Goal: Task Accomplishment & Management: Use online tool/utility

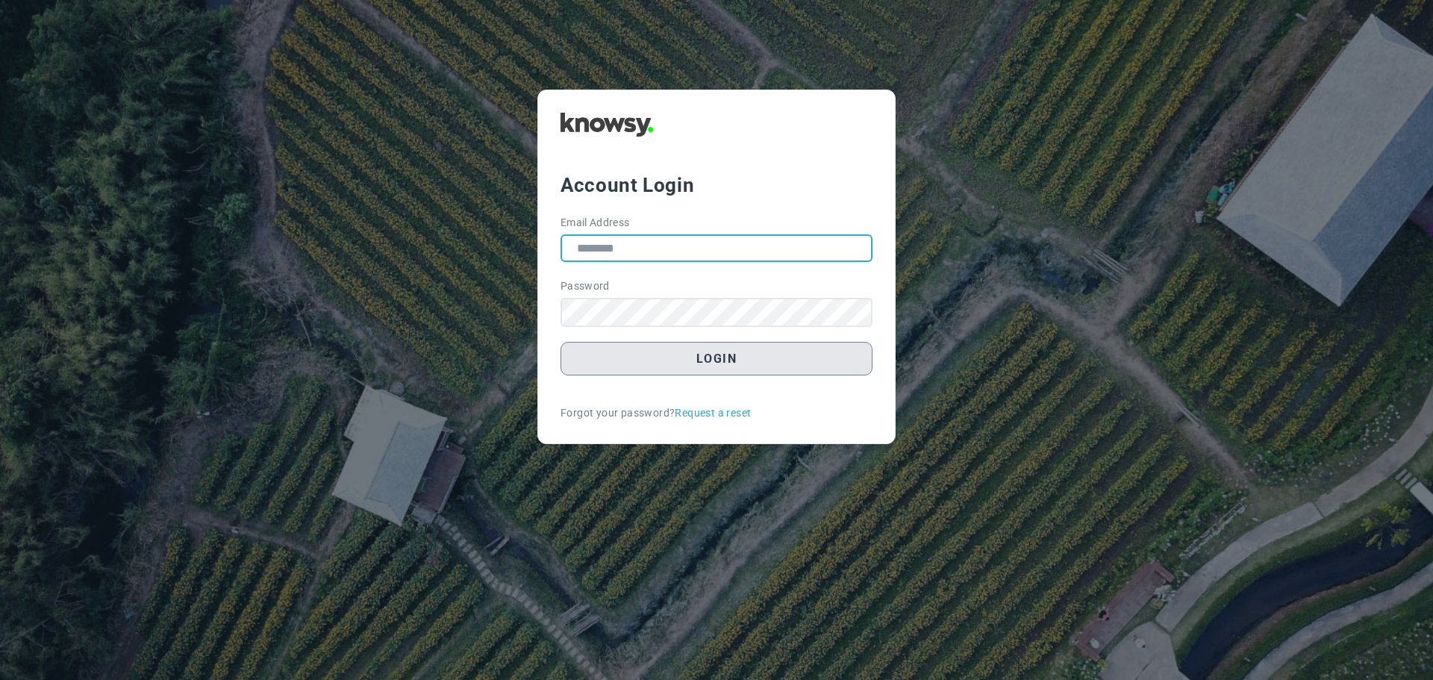
type input "**********"
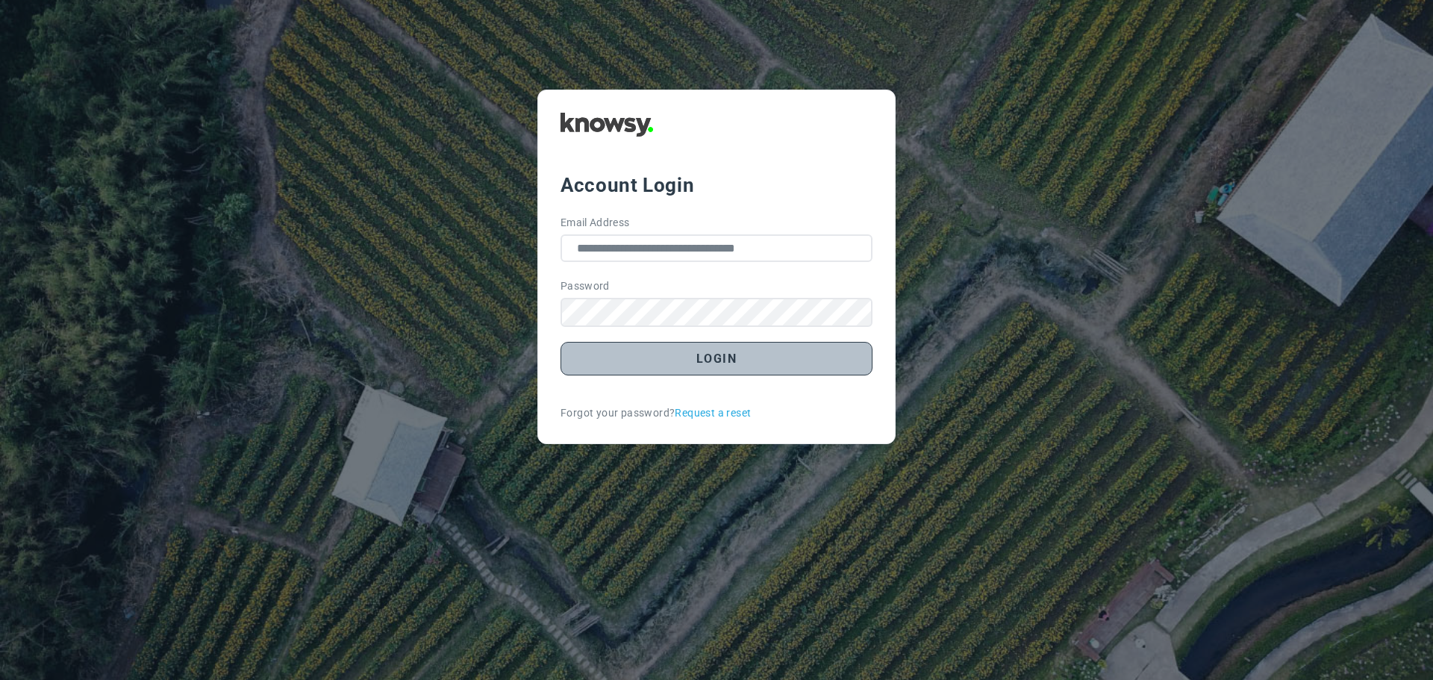
click at [726, 361] on button "Login" at bounding box center [717, 359] width 312 height 34
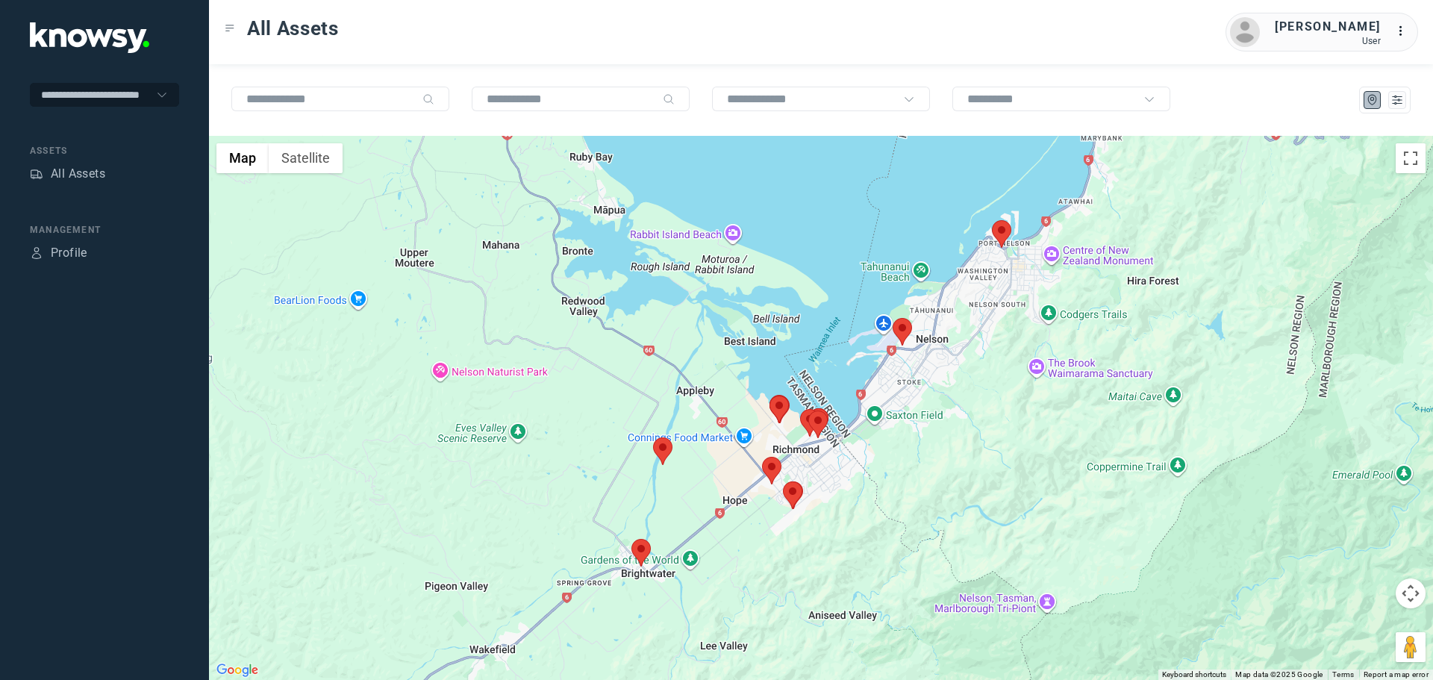
click at [632, 539] on area at bounding box center [632, 539] width 0 height 0
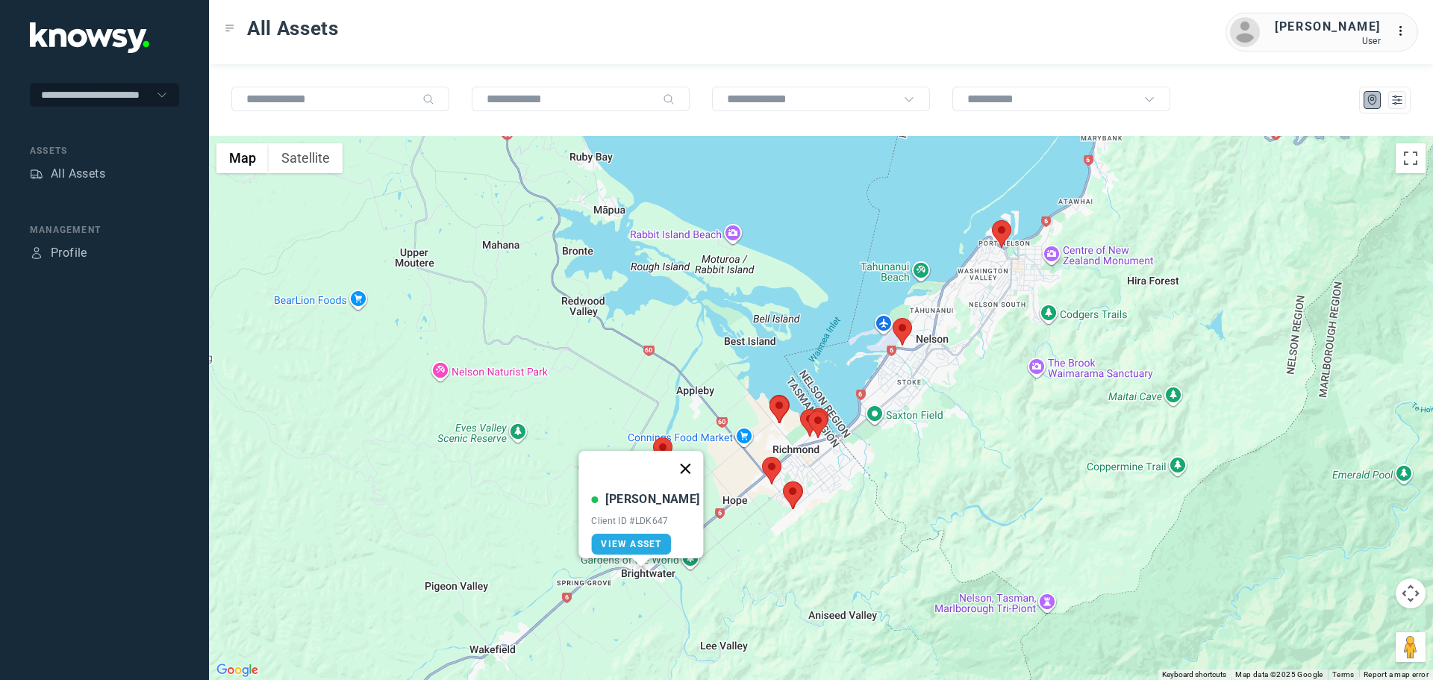
click at [677, 461] on button "Close" at bounding box center [686, 469] width 36 height 36
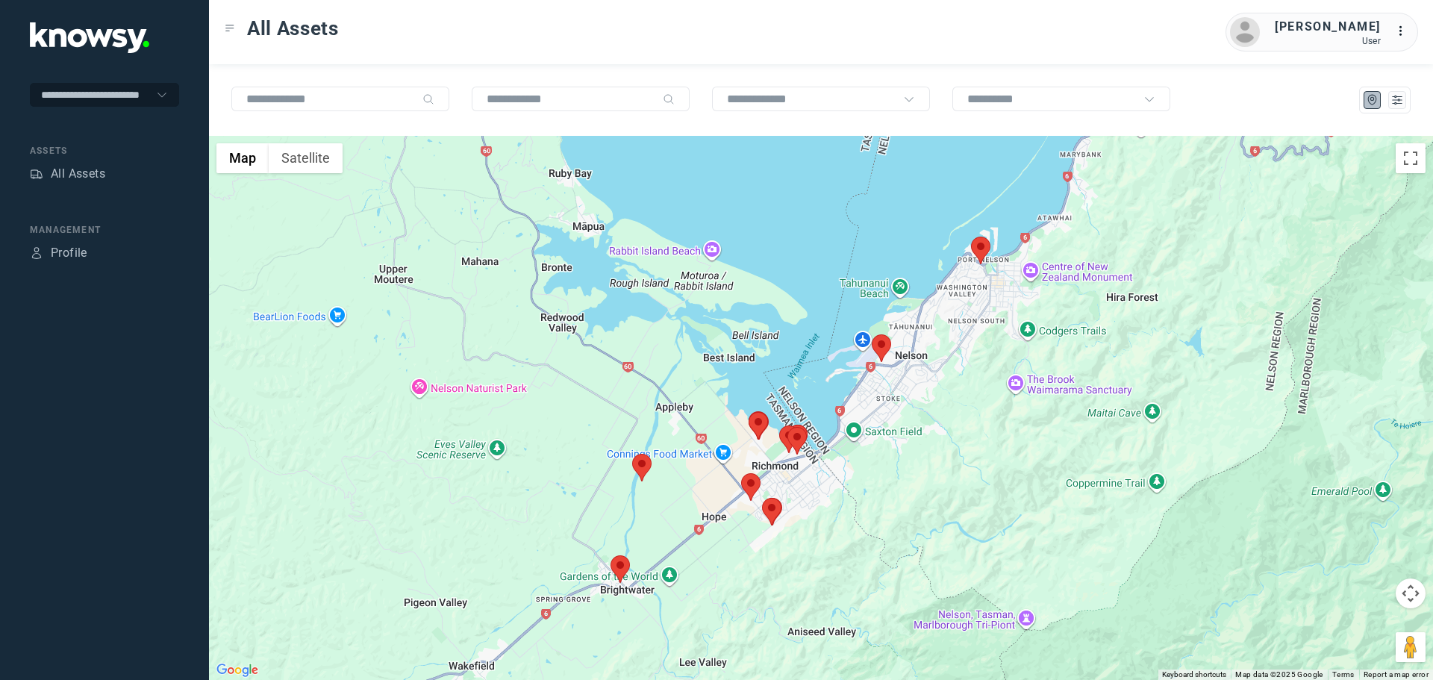
drag, startPoint x: 1034, startPoint y: 332, endPoint x: 922, endPoint y: 411, distance: 137.1
click at [928, 409] on div "To navigate, press the arrow keys." at bounding box center [821, 408] width 1224 height 544
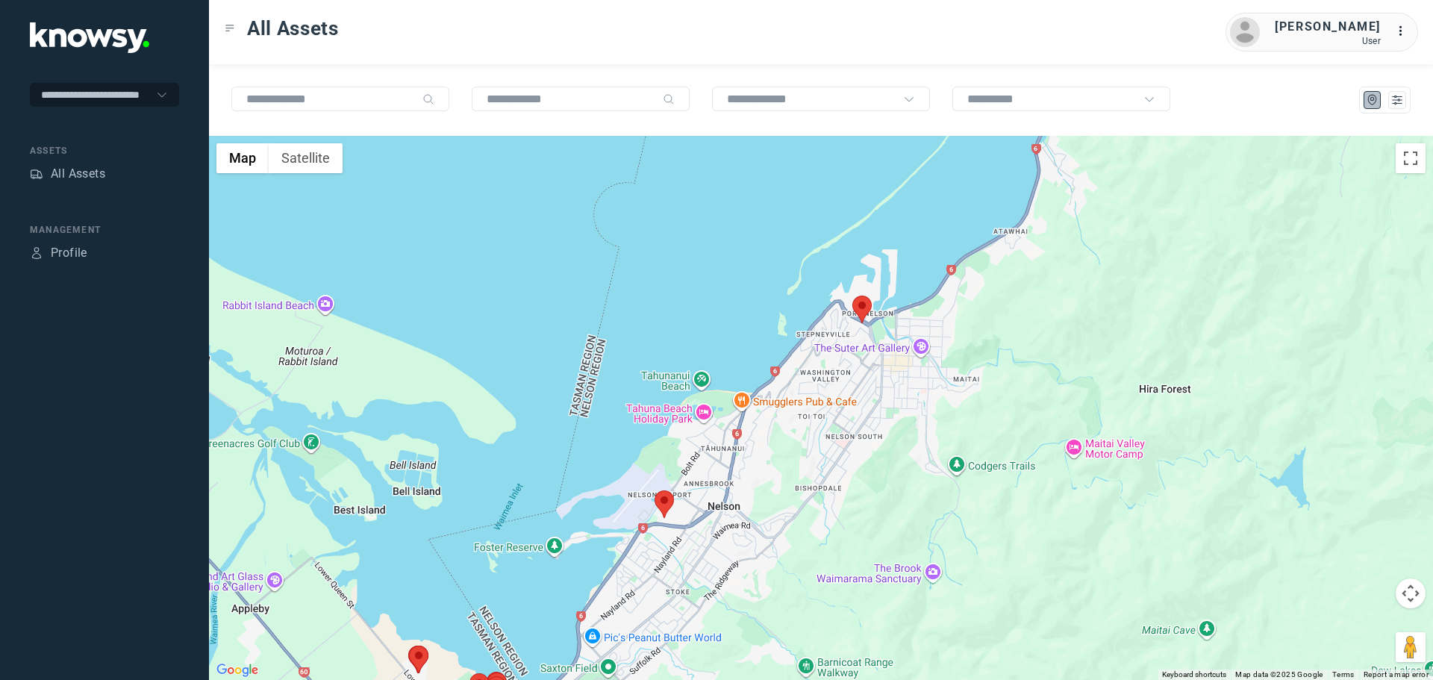
click at [853, 296] on area at bounding box center [853, 296] width 0 height 0
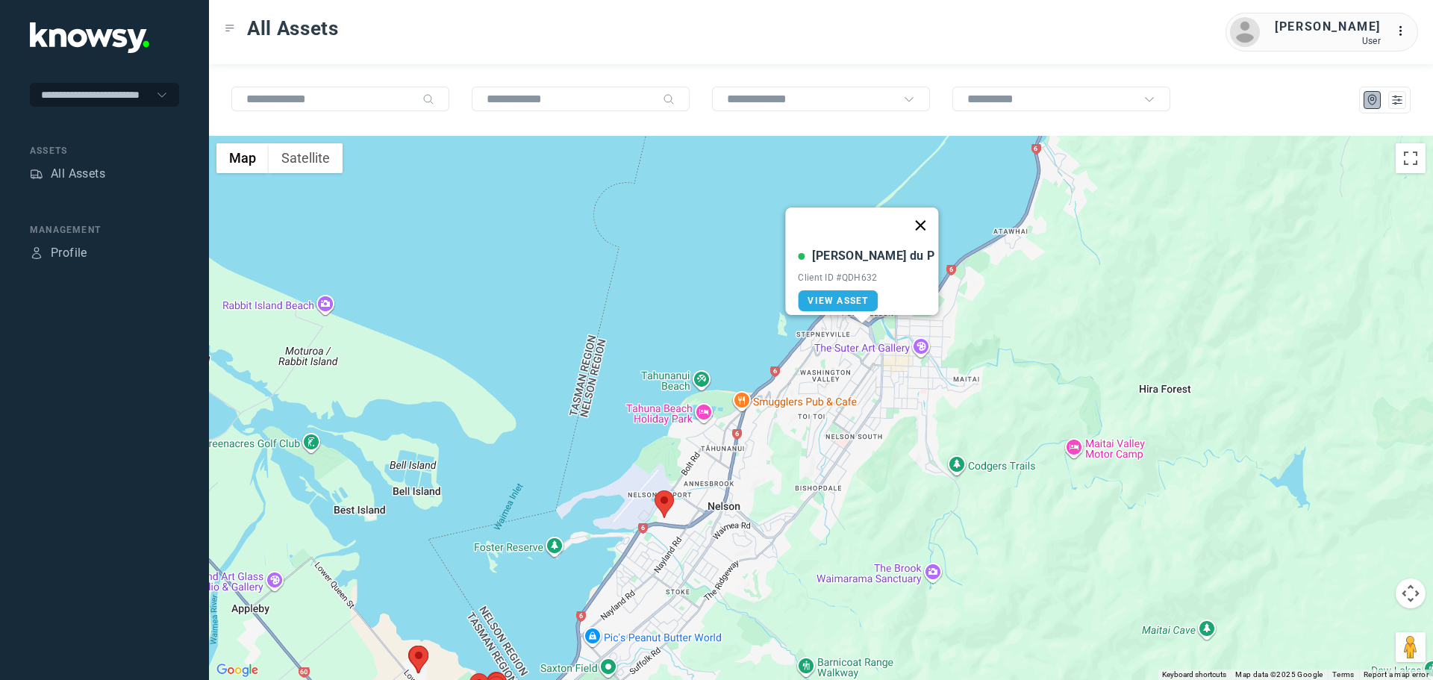
click at [903, 214] on button "Close" at bounding box center [921, 226] width 36 height 36
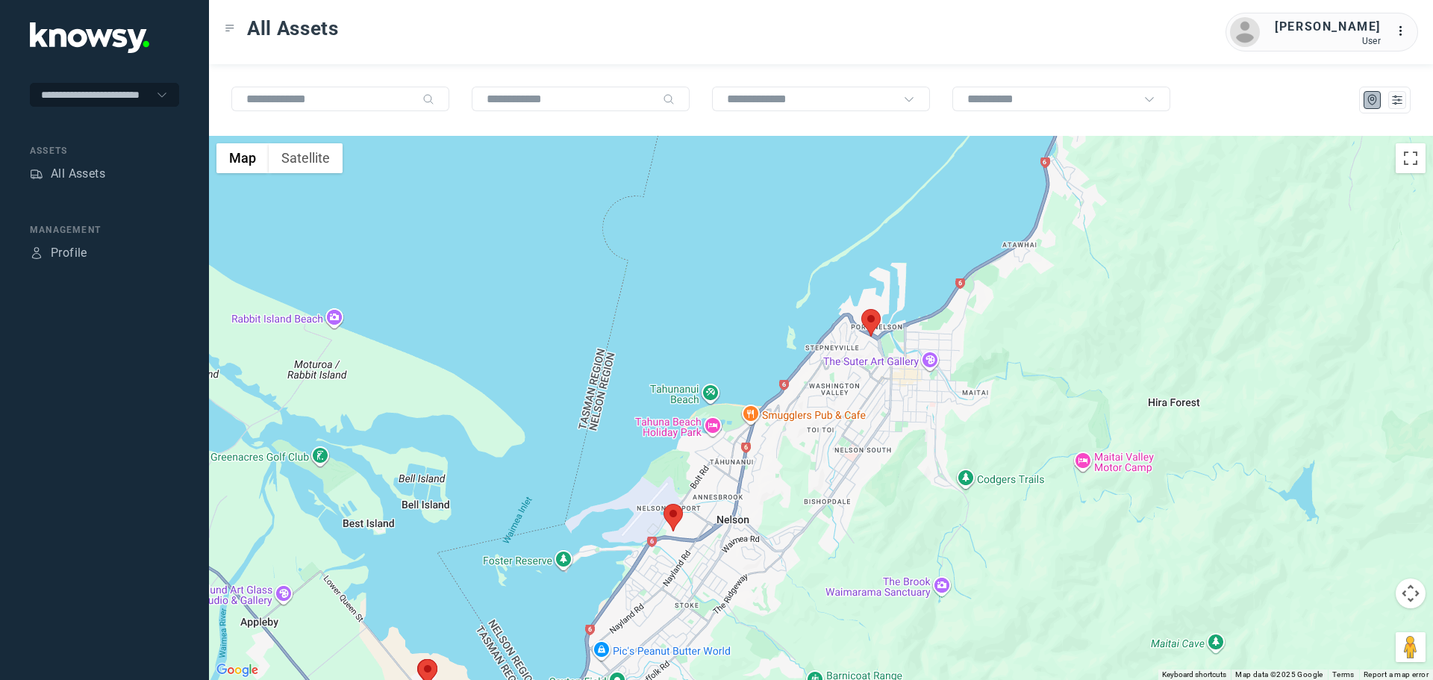
click at [664, 504] on area at bounding box center [664, 504] width 0 height 0
click at [712, 420] on button "Close" at bounding box center [705, 434] width 36 height 36
